Goal: Task Accomplishment & Management: Use online tool/utility

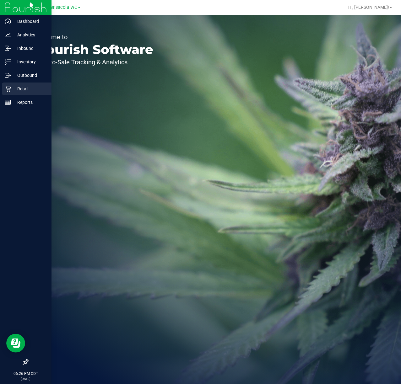
click at [20, 88] on p "Retail" at bounding box center [30, 89] width 38 height 8
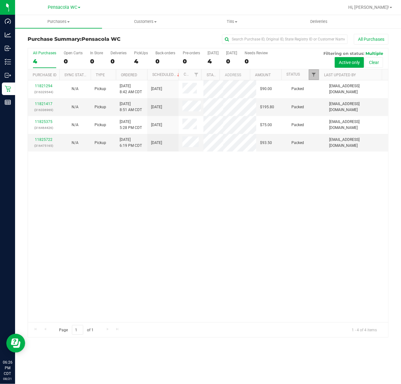
click at [314, 75] on span "Filter" at bounding box center [313, 74] width 5 height 5
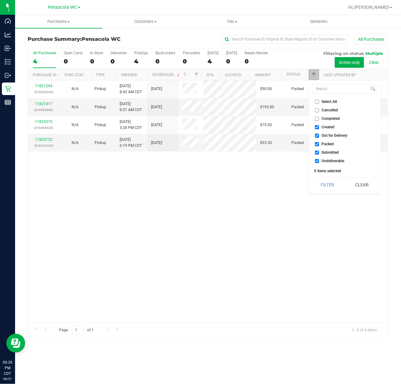
click at [315, 71] on link "Filter" at bounding box center [313, 74] width 10 height 11
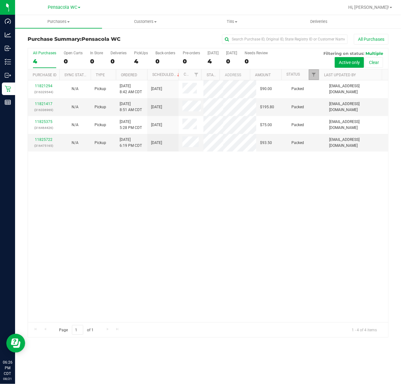
click at [315, 71] on link "Filter" at bounding box center [313, 74] width 10 height 11
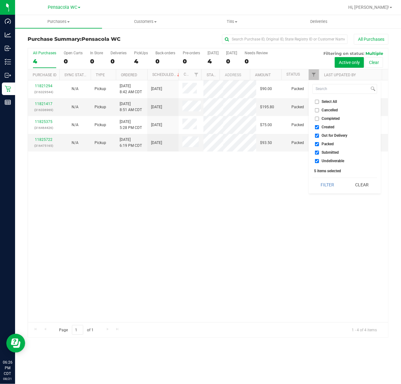
click at [316, 104] on li "Select All" at bounding box center [344, 102] width 65 height 7
click at [316, 104] on input "Select All" at bounding box center [317, 102] width 4 height 4
checkbox input "true"
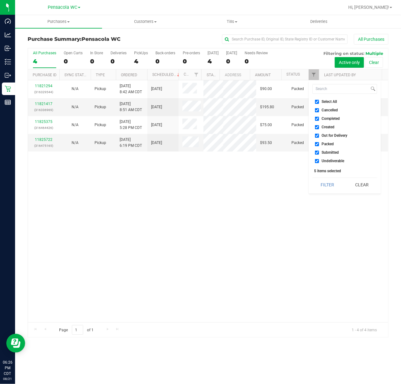
checkbox input "true"
click at [316, 104] on input "Select All" at bounding box center [317, 102] width 4 height 4
checkbox input "false"
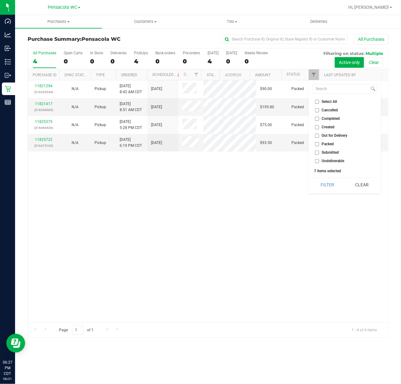
checkbox input "false"
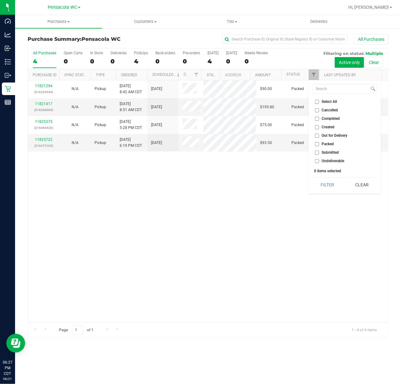
click at [317, 153] on input "Submitted" at bounding box center [317, 153] width 4 height 4
checkbox input "true"
click at [321, 179] on button "Filter" at bounding box center [327, 185] width 30 height 14
